Goal: Task Accomplishment & Management: Complete application form

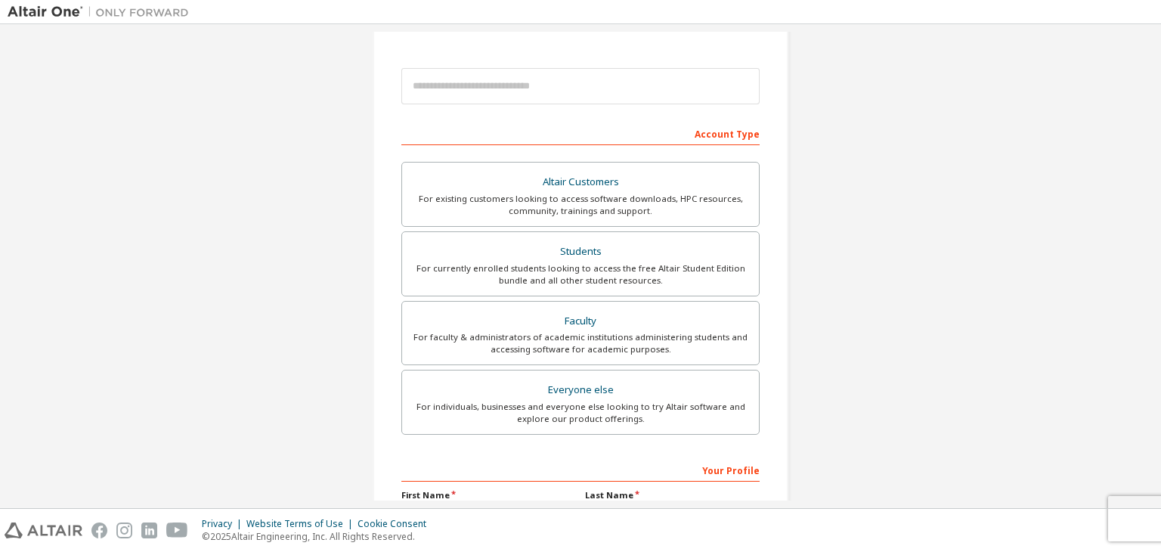
scroll to position [154, 0]
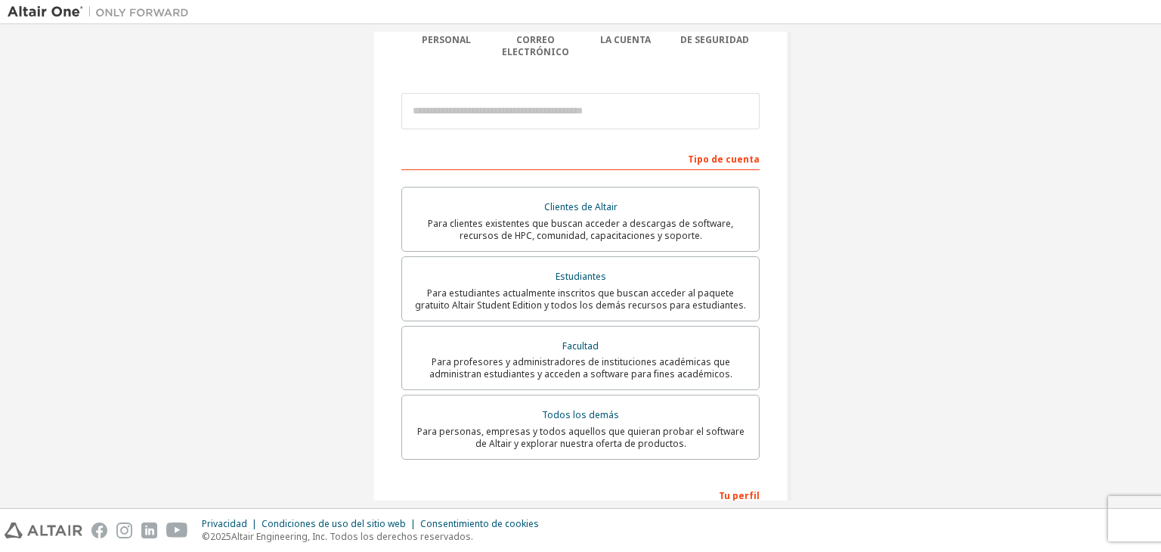
click at [871, 97] on div "Crear una cuenta de Altair One Para pruebas gratuitas, licencias, descargas, ap…" at bounding box center [581, 292] width 1146 height 828
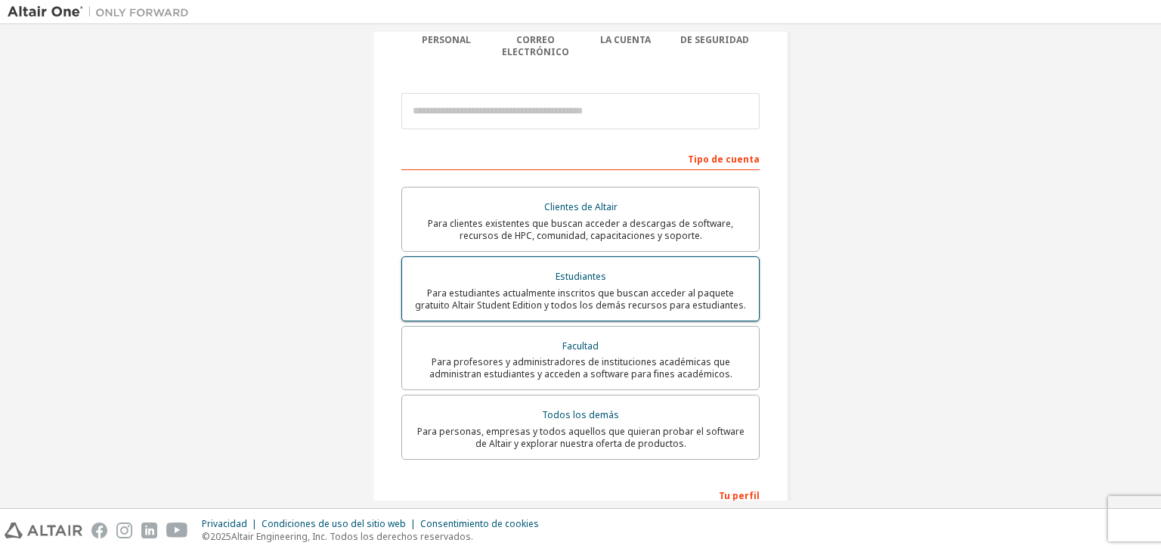
click at [623, 286] on font "Para estudiantes actualmente inscritos que buscan acceder al paquete gratuito A…" at bounding box center [580, 298] width 331 height 25
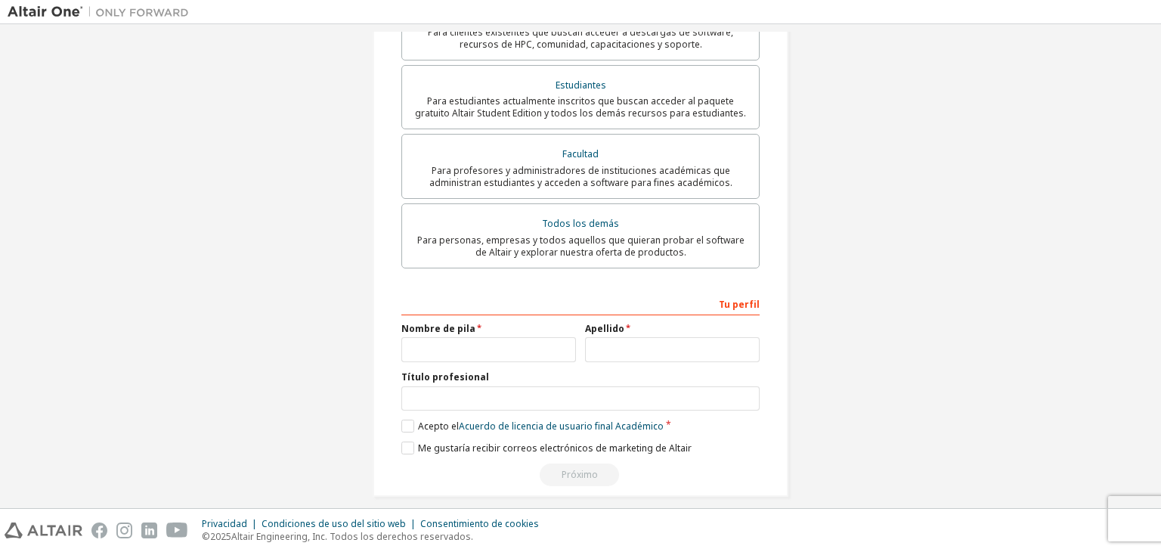
scroll to position [402, 0]
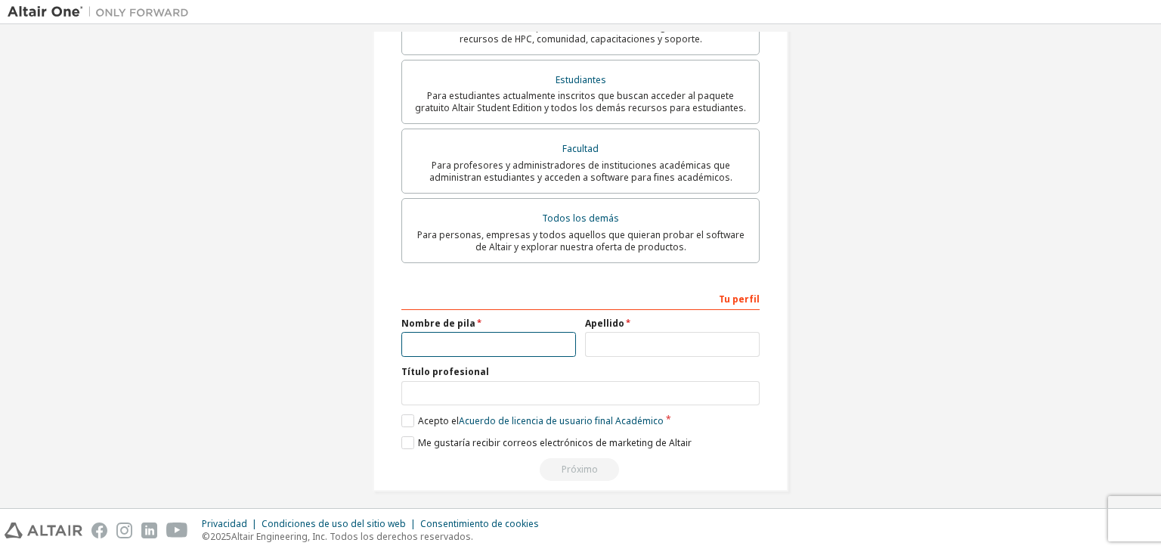
drag, startPoint x: 538, startPoint y: 339, endPoint x: 530, endPoint y: 341, distance: 7.7
click at [538, 339] on input "text" at bounding box center [488, 344] width 175 height 25
type input "******"
drag, startPoint x: 895, startPoint y: 101, endPoint x: 886, endPoint y: 116, distance: 18.3
click at [895, 101] on div "Crear una cuenta de Altair One Para pruebas gratuitas, licencias, descargas, ap…" at bounding box center [581, 70] width 1146 height 880
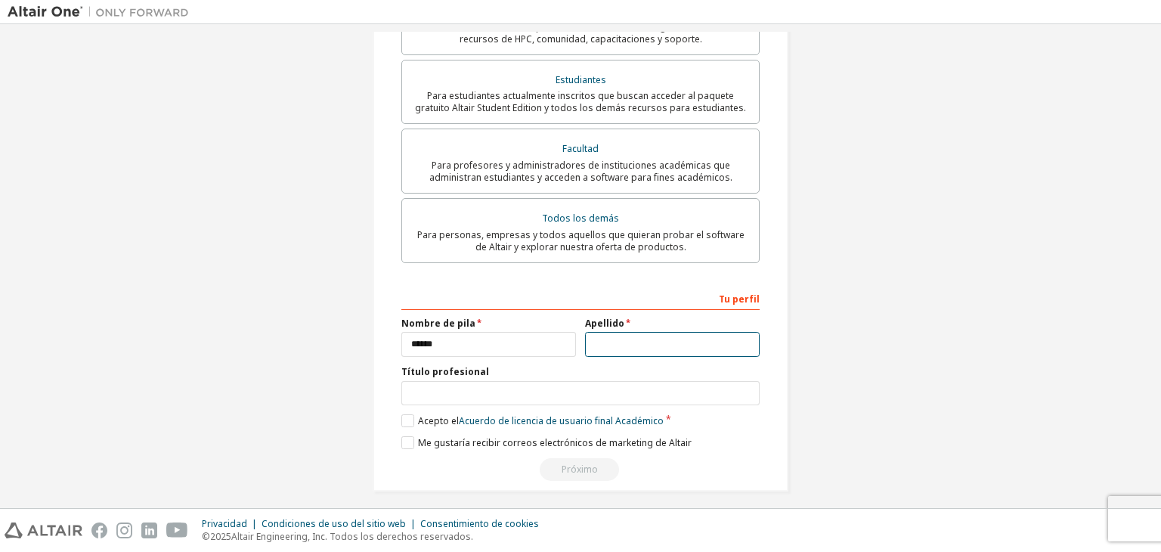
click at [651, 332] on input "text" at bounding box center [672, 344] width 175 height 25
type input "******"
click at [411, 414] on label "Acepto el Acuerdo de licencia de usuario final Académico" at bounding box center [532, 420] width 262 height 13
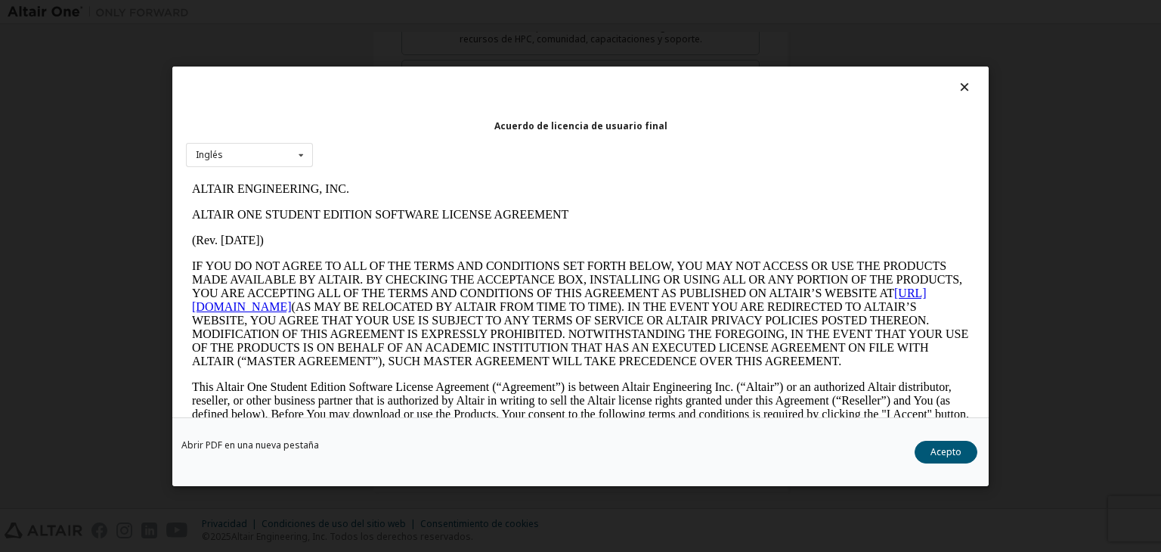
scroll to position [0, 0]
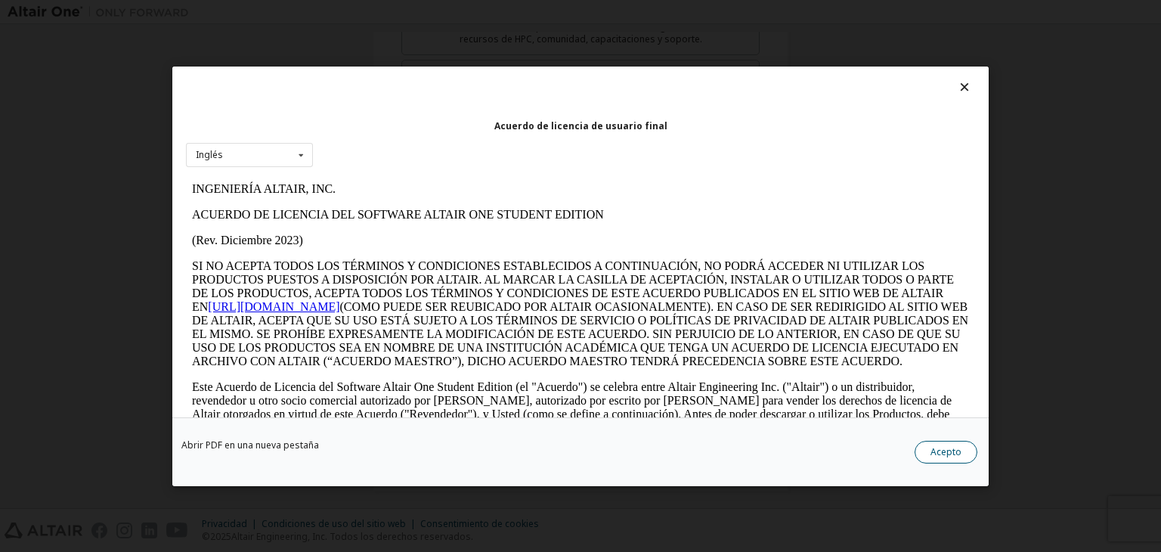
click at [949, 447] on font "Acepto" at bounding box center [945, 451] width 31 height 13
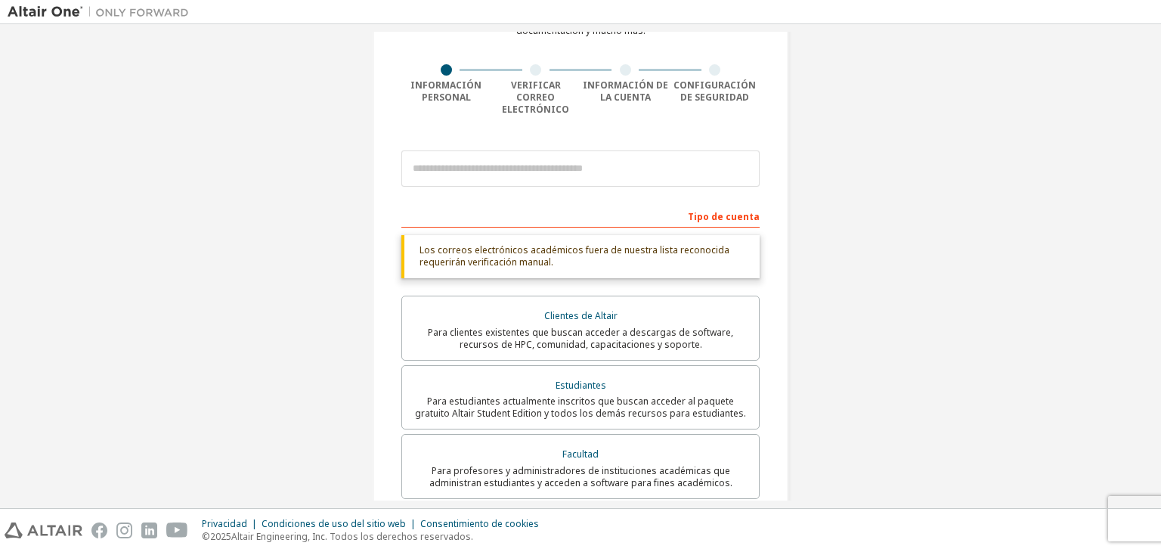
scroll to position [24, 0]
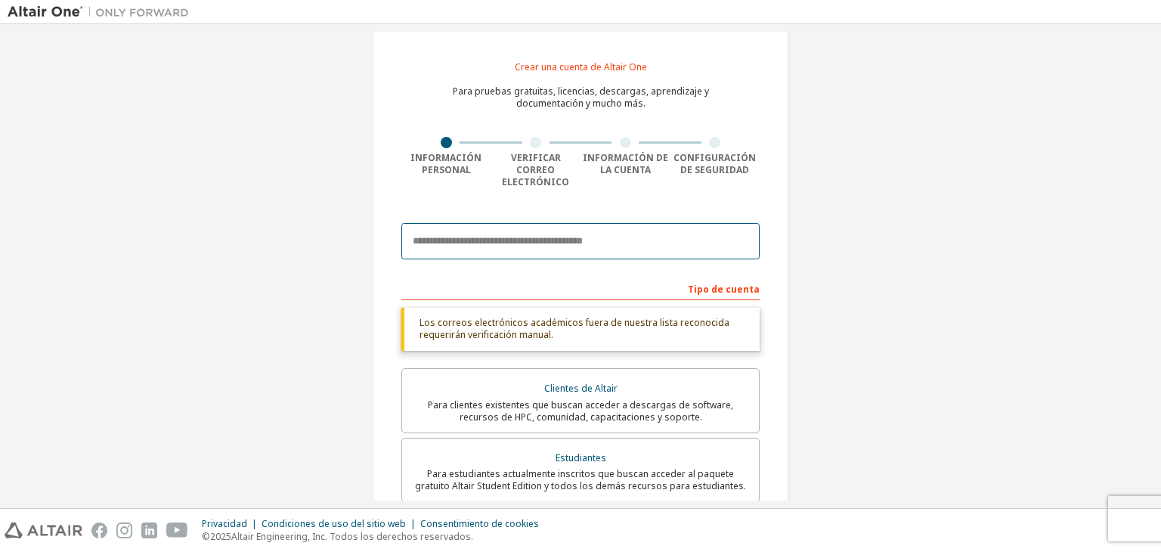
click at [554, 232] on input "email" at bounding box center [580, 241] width 358 height 36
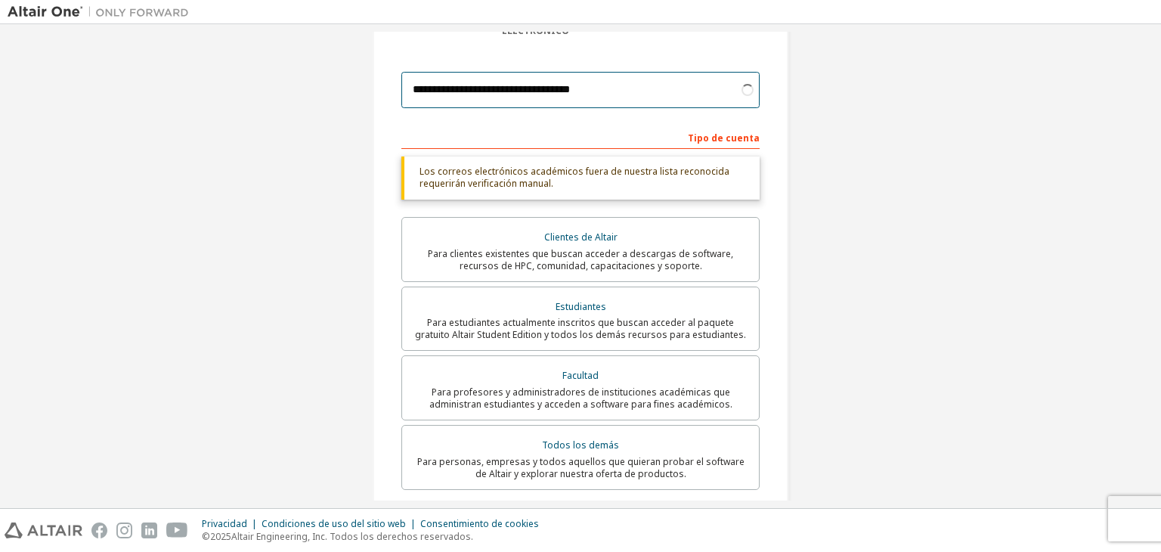
scroll to position [175, 0]
type input "**********"
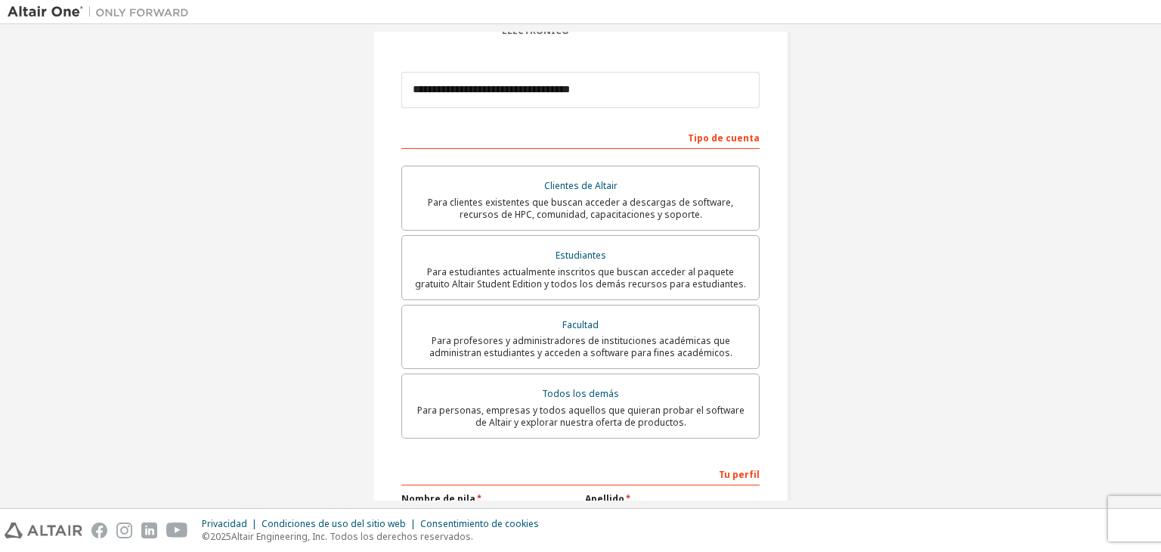
click at [976, 391] on div "**********" at bounding box center [581, 270] width 1146 height 828
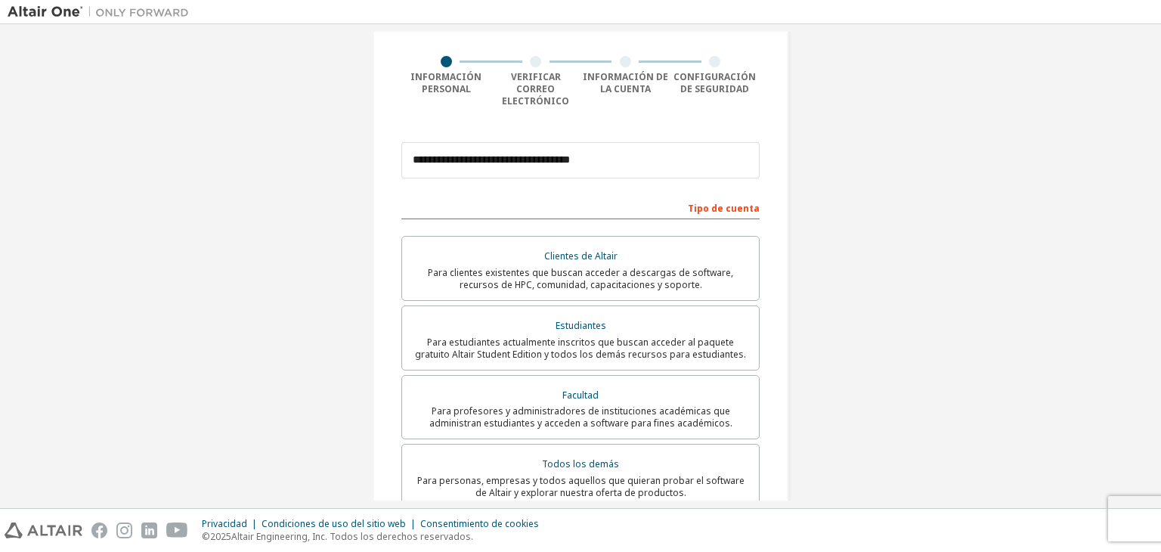
scroll to position [350, 0]
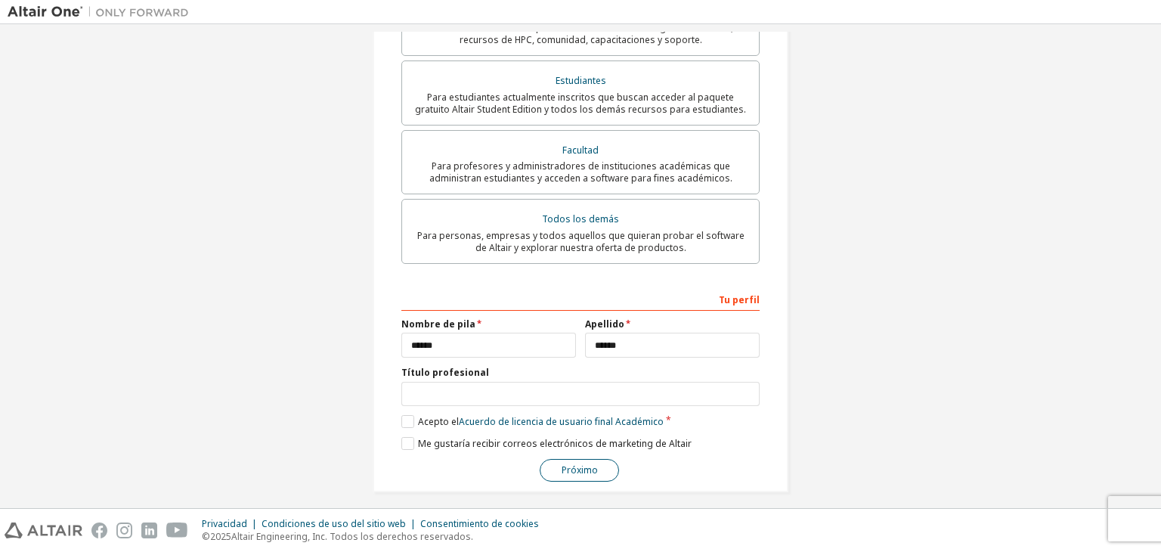
click at [585, 463] on font "Próximo" at bounding box center [579, 469] width 36 height 13
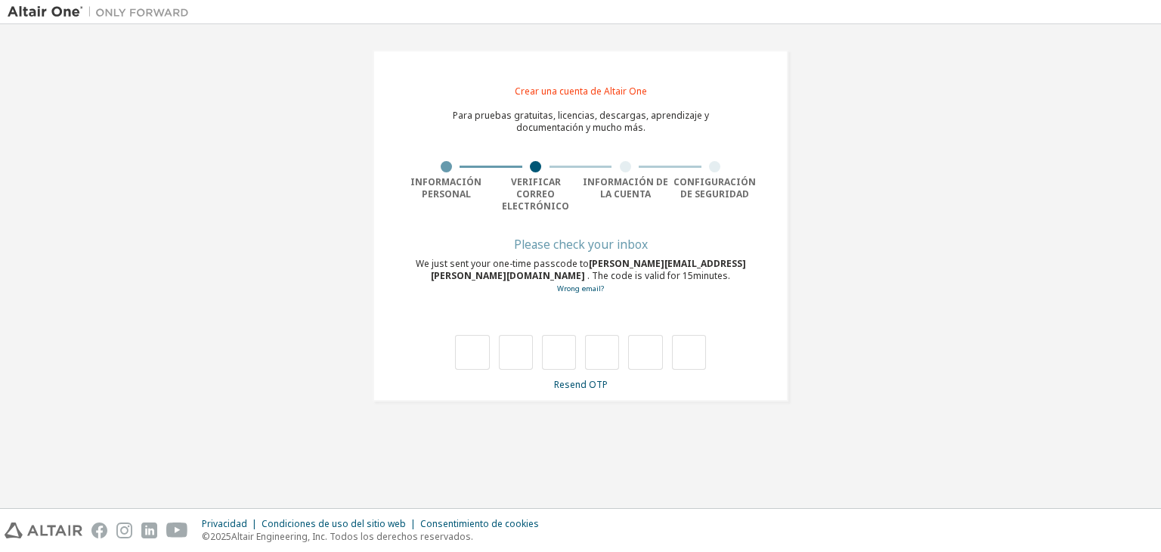
scroll to position [0, 0]
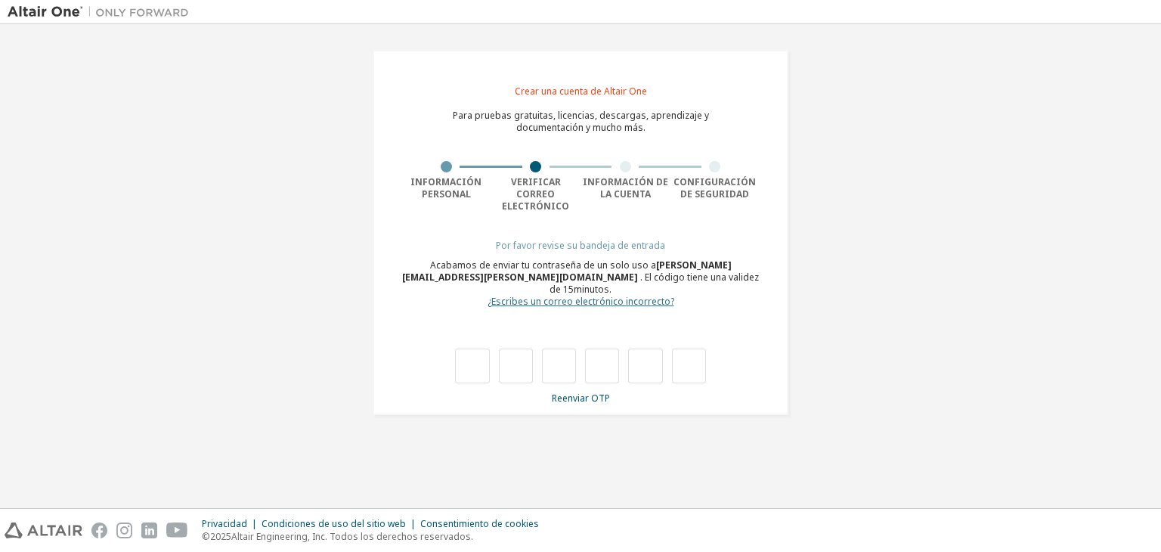
click at [623, 295] on font "¿Escribes un correo electrónico incorrecto?" at bounding box center [580, 301] width 187 height 13
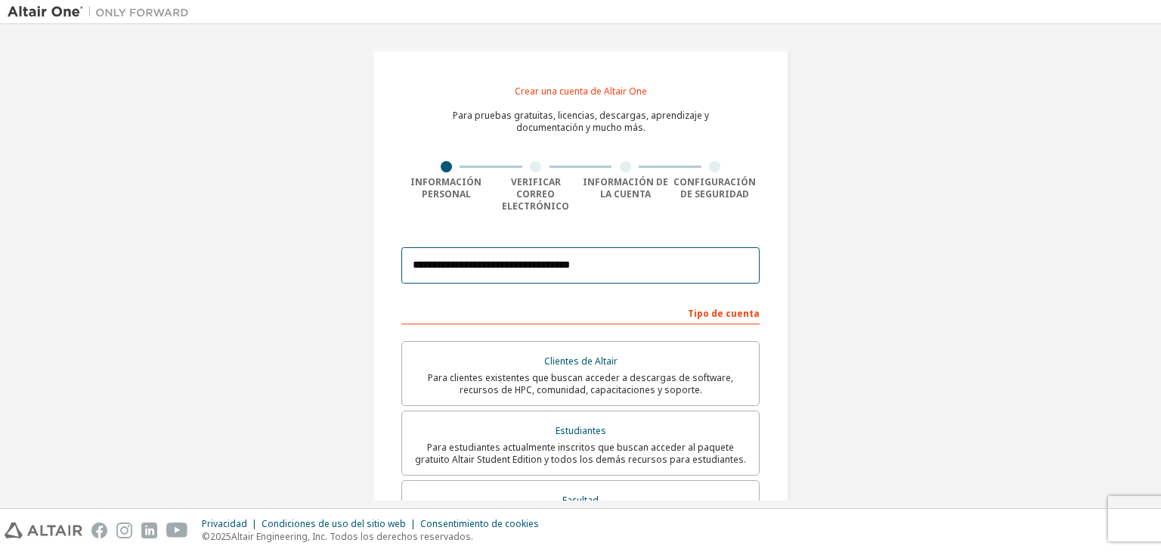
click at [608, 259] on input "**********" at bounding box center [580, 265] width 358 height 36
drag, startPoint x: 608, startPoint y: 259, endPoint x: 625, endPoint y: 306, distance: 50.0
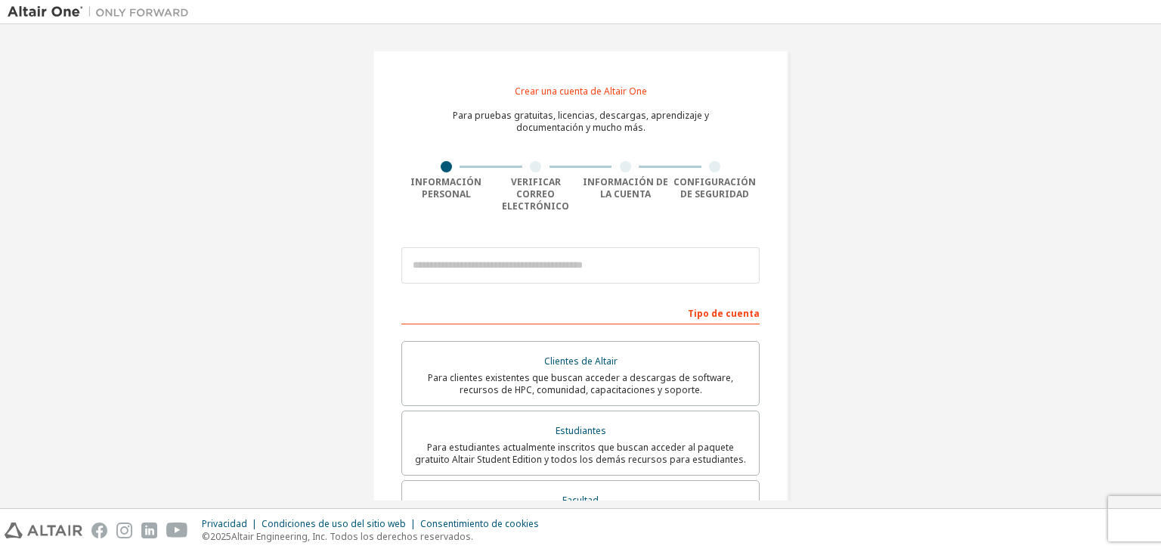
drag, startPoint x: 625, startPoint y: 306, endPoint x: 892, endPoint y: 420, distance: 290.1
click at [946, 351] on div "Crear una cuenta de Altair One Para pruebas gratuitas, licencias, descargas, ap…" at bounding box center [581, 446] width 1146 height 828
